Goal: Find specific page/section: Find specific page/section

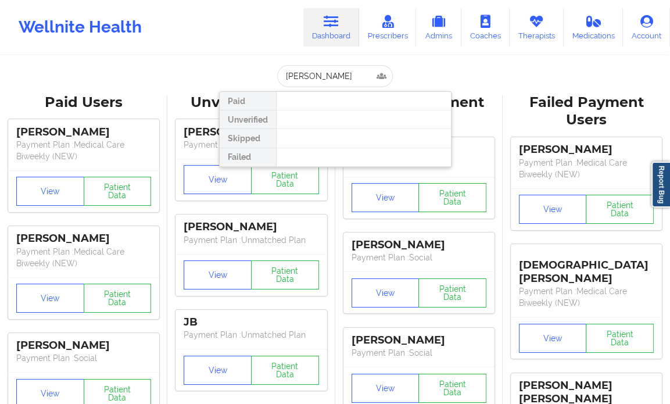
click at [328, 69] on input "[PERSON_NAME]" at bounding box center [334, 76] width 115 height 22
click at [316, 71] on input "[PHONE_NUMBER]" at bounding box center [334, 76] width 115 height 22
type input "grande"
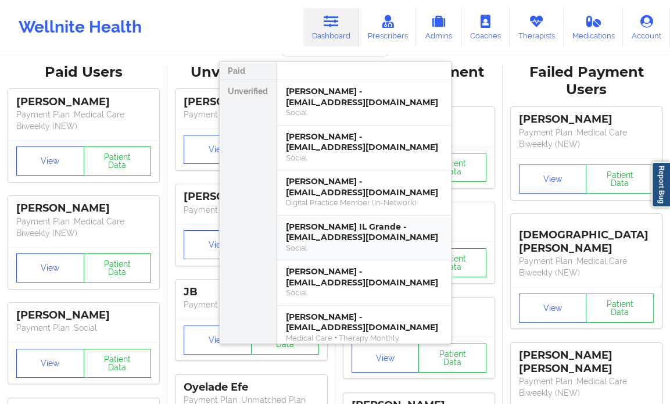
click at [355, 232] on div "[PERSON_NAME] IL Grande - [EMAIL_ADDRESS][DOMAIN_NAME]" at bounding box center [364, 232] width 156 height 22
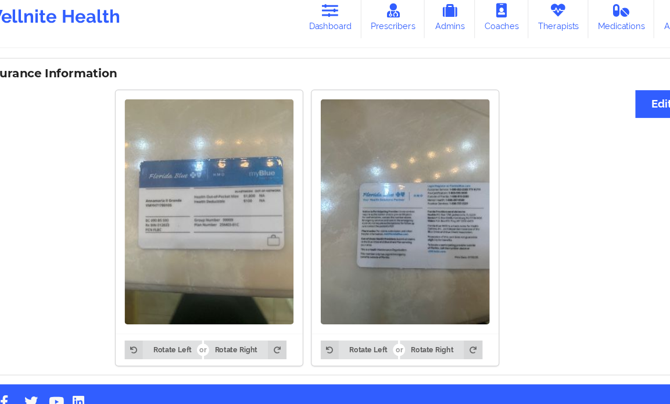
scroll to position [871, 0]
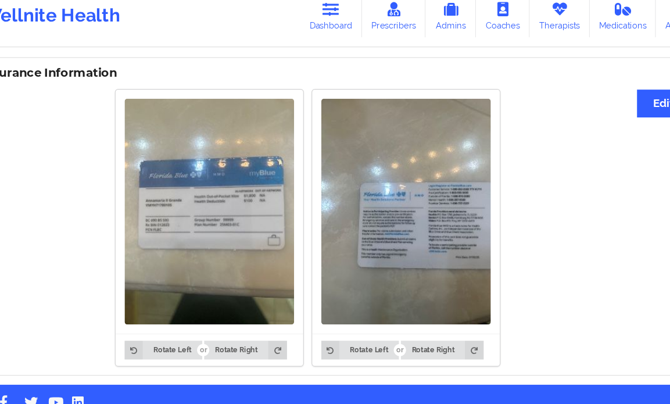
click at [203, 190] on img at bounding box center [222, 203] width 152 height 203
click at [206, 209] on img at bounding box center [222, 203] width 152 height 203
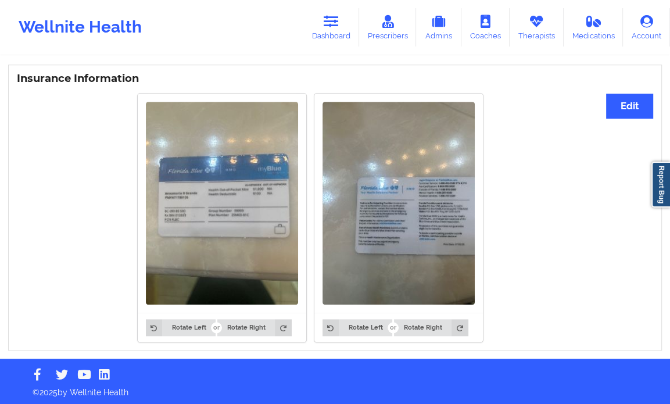
click at [222, 217] on img at bounding box center [222, 203] width 152 height 203
click at [182, 268] on img at bounding box center [222, 203] width 152 height 203
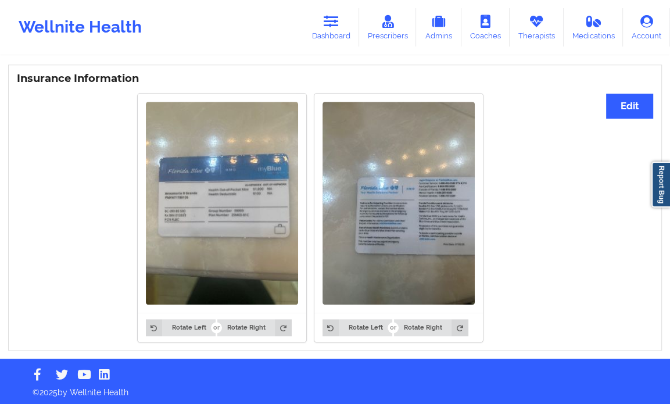
click at [182, 268] on img at bounding box center [222, 203] width 152 height 203
click at [286, 184] on img at bounding box center [222, 203] width 152 height 203
click at [388, 205] on img at bounding box center [399, 203] width 152 height 203
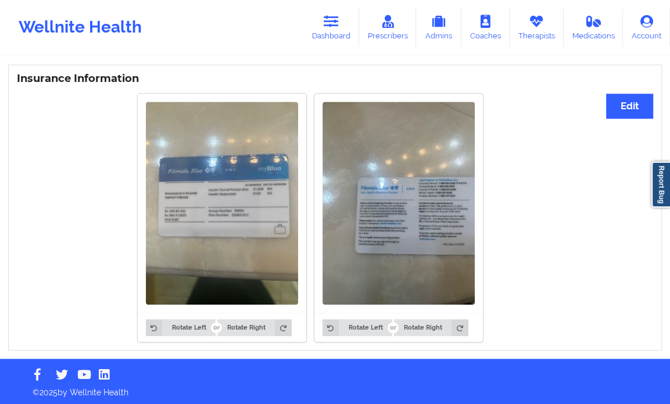
click at [213, 248] on img at bounding box center [222, 203] width 152 height 203
click at [269, 135] on img at bounding box center [222, 203] width 152 height 203
click at [366, 141] on img at bounding box center [399, 203] width 152 height 203
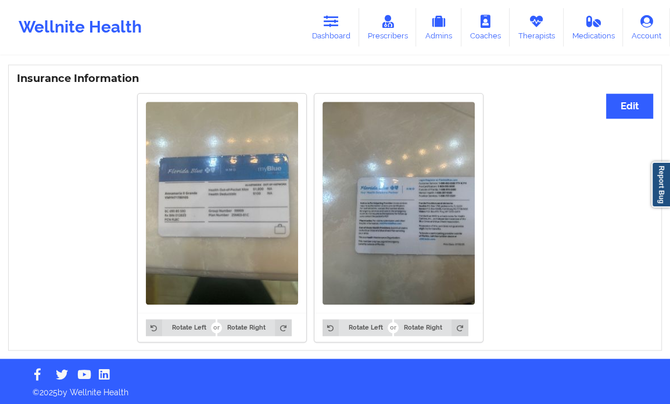
click at [366, 141] on img at bounding box center [399, 203] width 152 height 203
click at [242, 174] on img at bounding box center [222, 203] width 152 height 203
click at [246, 220] on img at bounding box center [222, 203] width 152 height 203
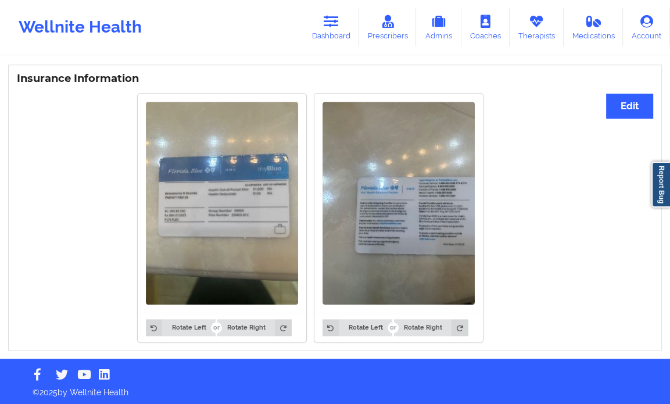
click at [235, 262] on img at bounding box center [222, 203] width 152 height 203
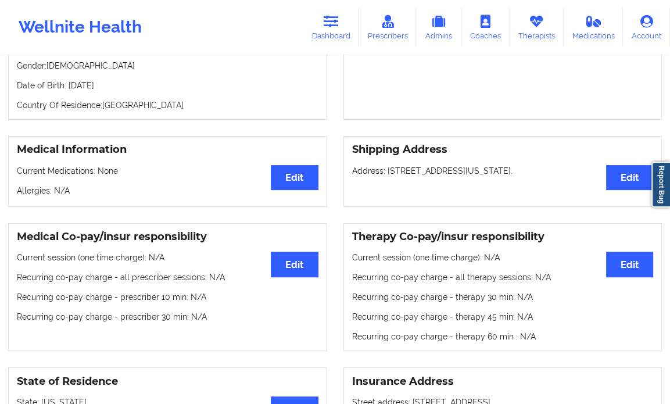
scroll to position [199, 0]
